Goal: Information Seeking & Learning: Learn about a topic

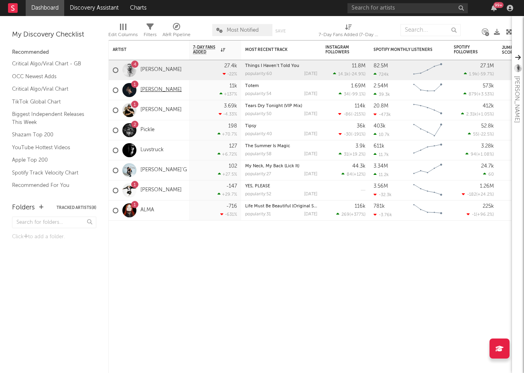
click at [164, 89] on link "[PERSON_NAME]" at bounding box center [160, 90] width 41 height 7
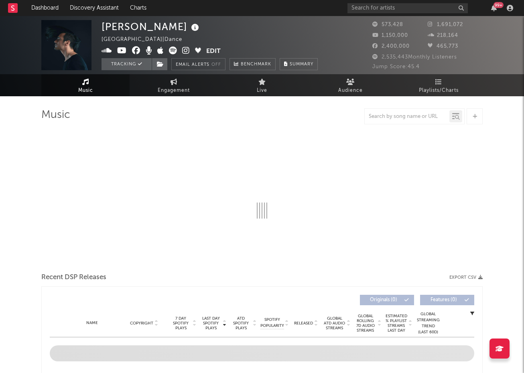
select select "6m"
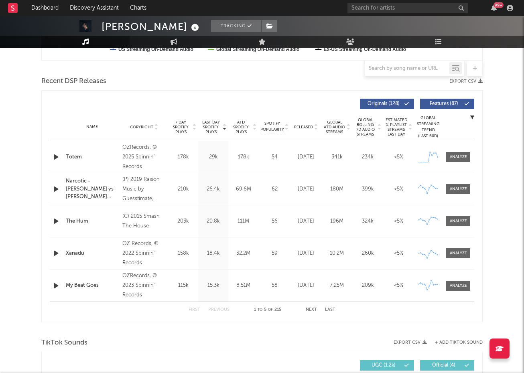
scroll to position [264, 0]
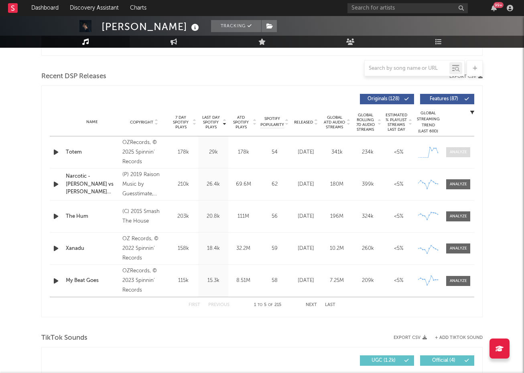
click at [461, 151] on div at bounding box center [458, 152] width 17 height 6
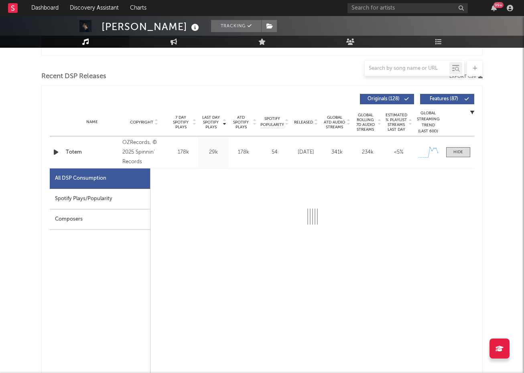
select select "1w"
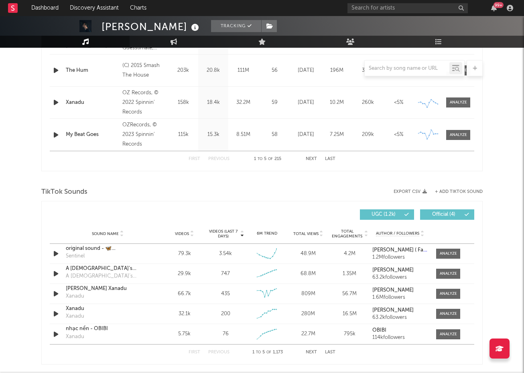
scroll to position [789, 0]
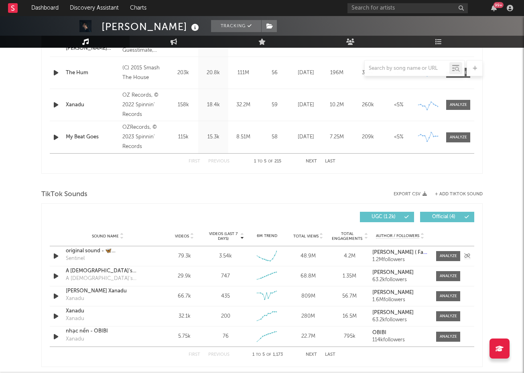
click at [54, 256] on icon "button" at bounding box center [56, 256] width 8 height 10
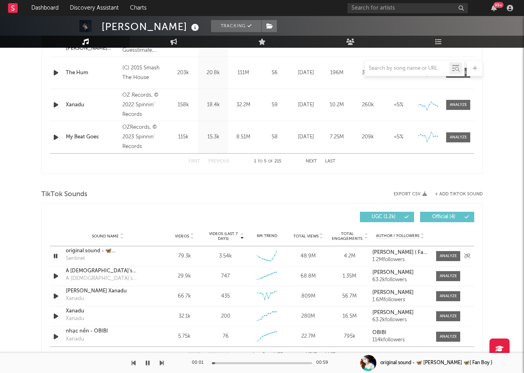
click at [55, 256] on icon "button" at bounding box center [56, 256] width 8 height 10
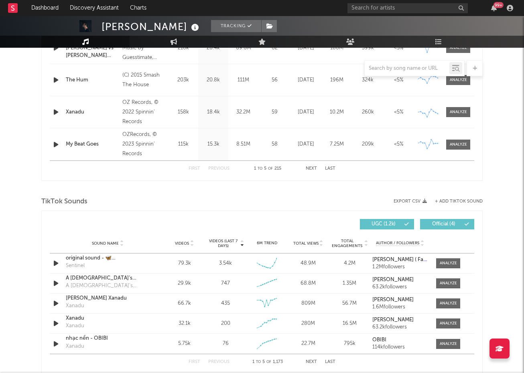
scroll to position [792, 0]
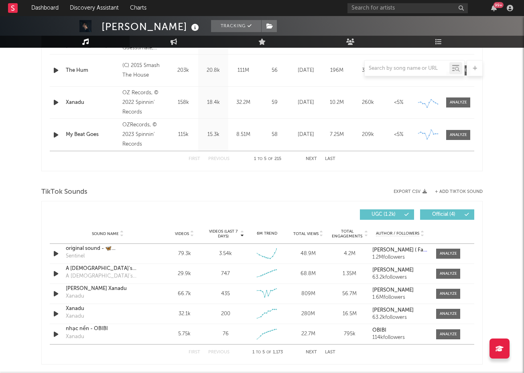
click at [313, 352] on button "Next" at bounding box center [311, 352] width 11 height 4
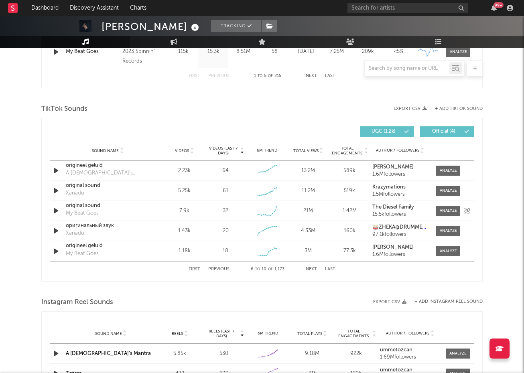
scroll to position [878, 0]
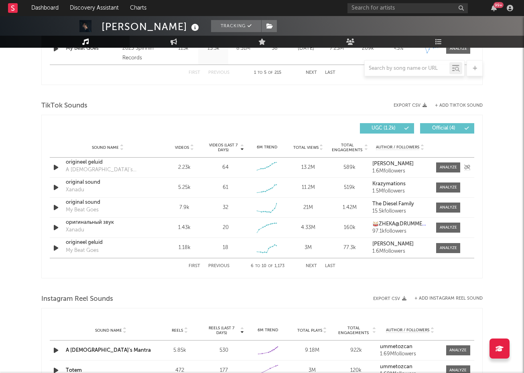
click at [57, 164] on icon "button" at bounding box center [56, 167] width 8 height 10
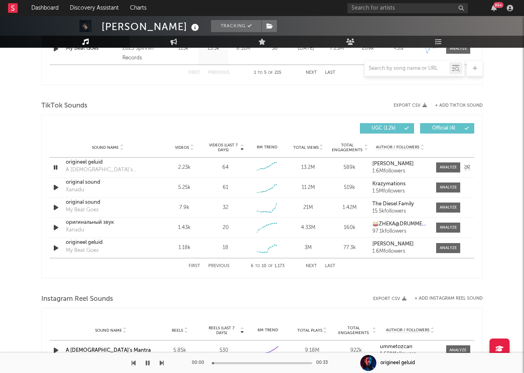
click at [57, 166] on icon "button" at bounding box center [56, 167] width 8 height 10
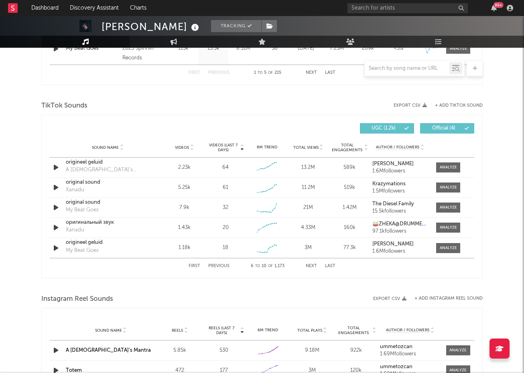
click at [311, 265] on button "Next" at bounding box center [311, 266] width 11 height 4
click at [57, 227] on icon "button" at bounding box center [56, 228] width 8 height 10
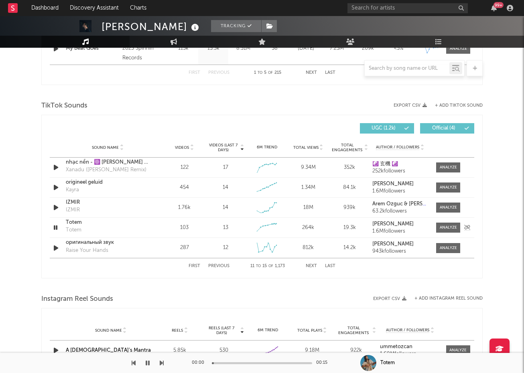
click at [137, 232] on div "Totem Totem" at bounding box center [108, 228] width 84 height 18
click at [443, 231] on span at bounding box center [448, 228] width 24 height 10
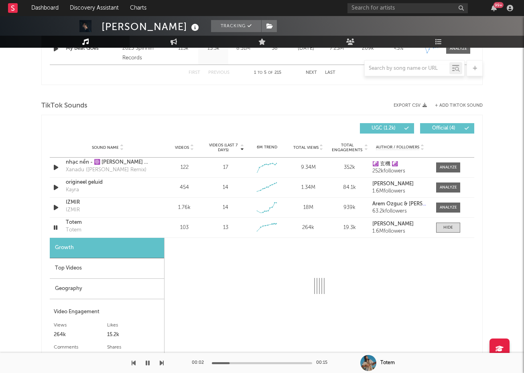
select select "1w"
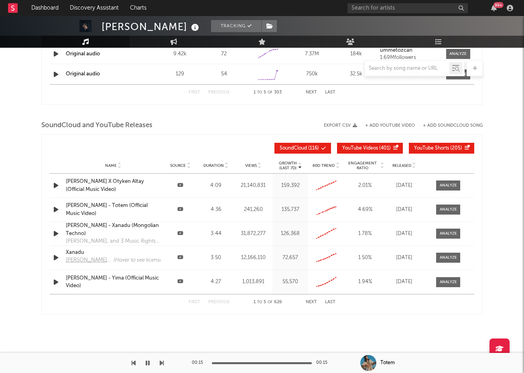
scroll to position [1457, 0]
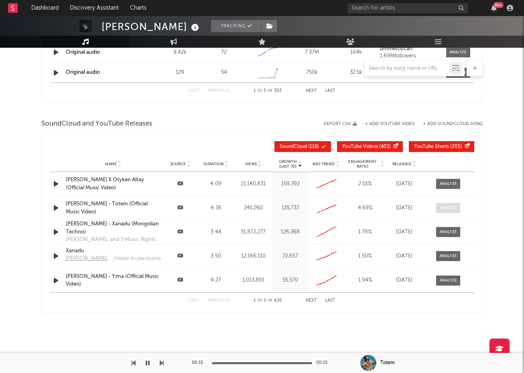
click at [444, 210] on div at bounding box center [448, 208] width 17 height 6
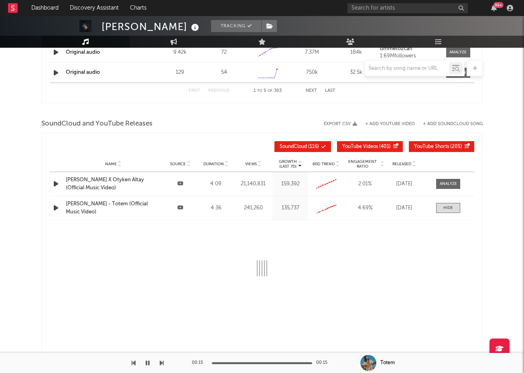
select select "All"
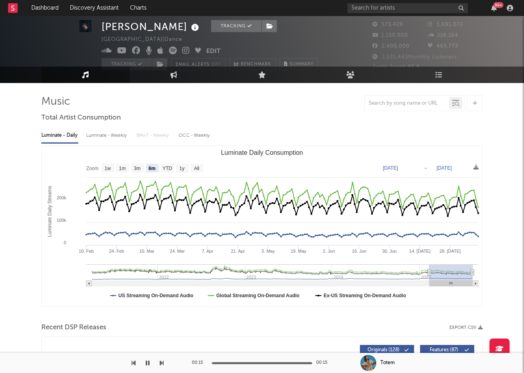
scroll to position [0, 0]
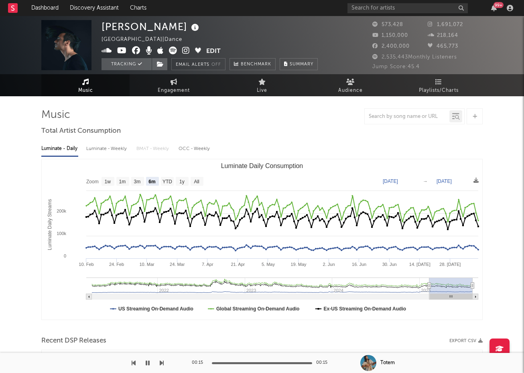
click at [15, 7] on rect at bounding box center [13, 8] width 10 height 10
